Goal: Transaction & Acquisition: Subscribe to service/newsletter

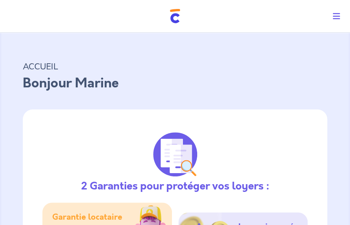
click at [335, 18] on icon "Toggle navigation" at bounding box center [336, 16] width 7 height 8
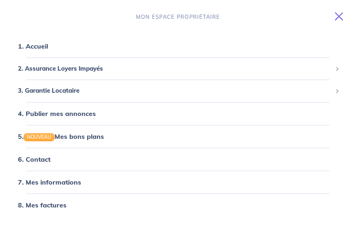
click at [335, 18] on icon "Toggle navigation" at bounding box center [339, 16] width 8 height 8
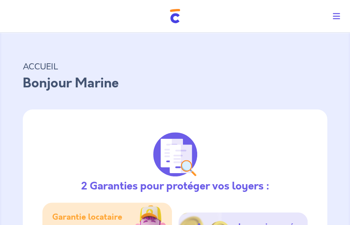
drag, startPoint x: 0, startPoint y: 125, endPoint x: 7, endPoint y: 119, distance: 9.0
click at [336, 18] on icon "Toggle navigation" at bounding box center [336, 16] width 7 height 8
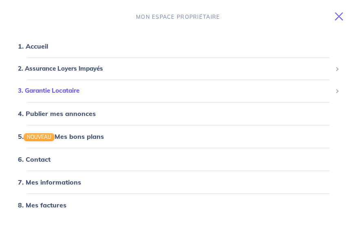
click at [73, 93] on span "3. Garantie Locataire" at bounding box center [175, 90] width 314 height 9
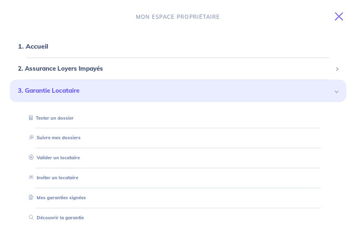
click at [70, 84] on div "3. Garantie Locataire" at bounding box center [178, 90] width 337 height 22
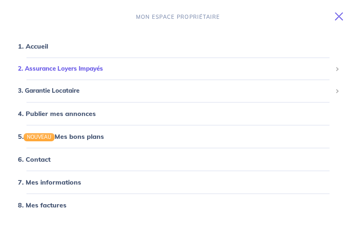
click at [50, 65] on span "2. Assurance Loyers Impayés" at bounding box center [175, 68] width 314 height 9
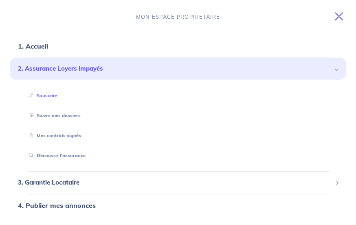
click at [49, 98] on link "Souscrire" at bounding box center [41, 96] width 31 height 6
click at [117, 70] on span "2. Assurance Loyers Impayés" at bounding box center [175, 68] width 314 height 9
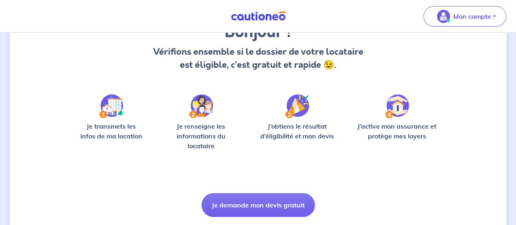
scroll to position [103, 0]
